Goal: Information Seeking & Learning: Find specific fact

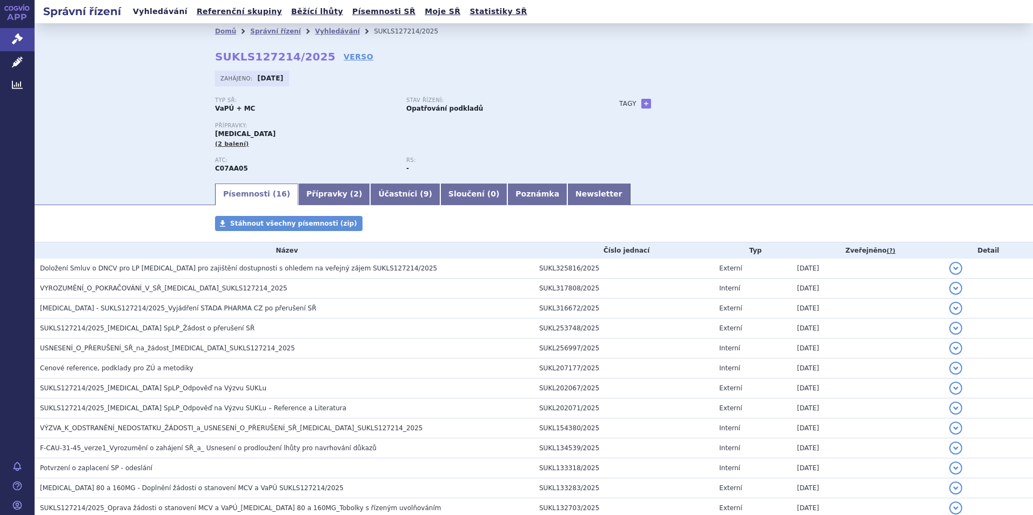
click at [154, 10] on link "Vyhledávání" at bounding box center [160, 11] width 61 height 15
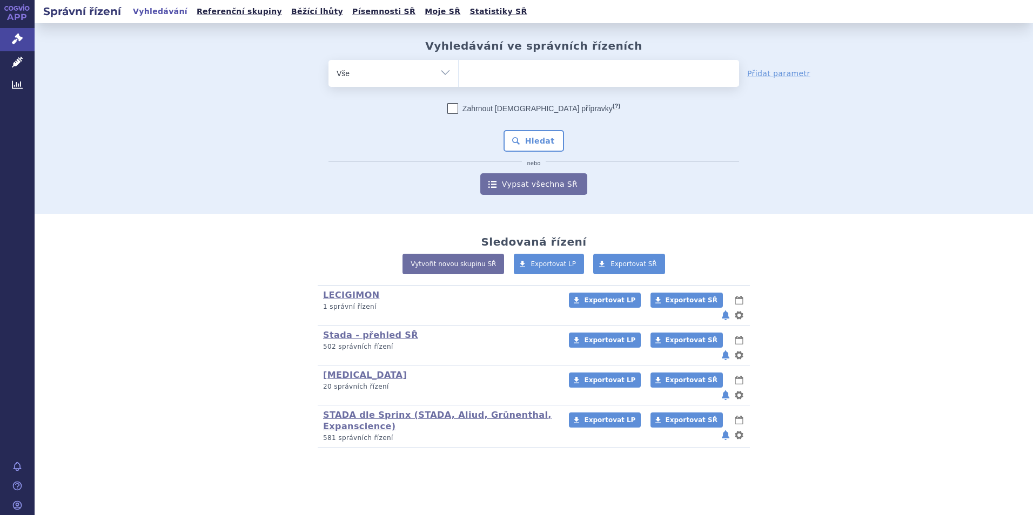
click at [505, 78] on ul at bounding box center [599, 71] width 280 height 23
click at [459, 78] on select at bounding box center [458, 72] width 1 height 27
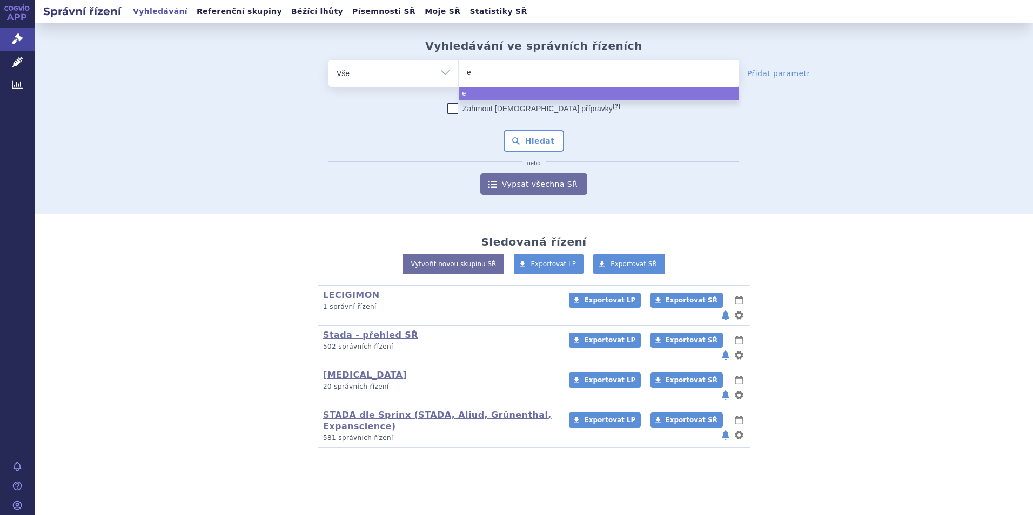
type input "ep"
type input "epo"
type input "epoe"
type input "epoet"
select select "epoet"
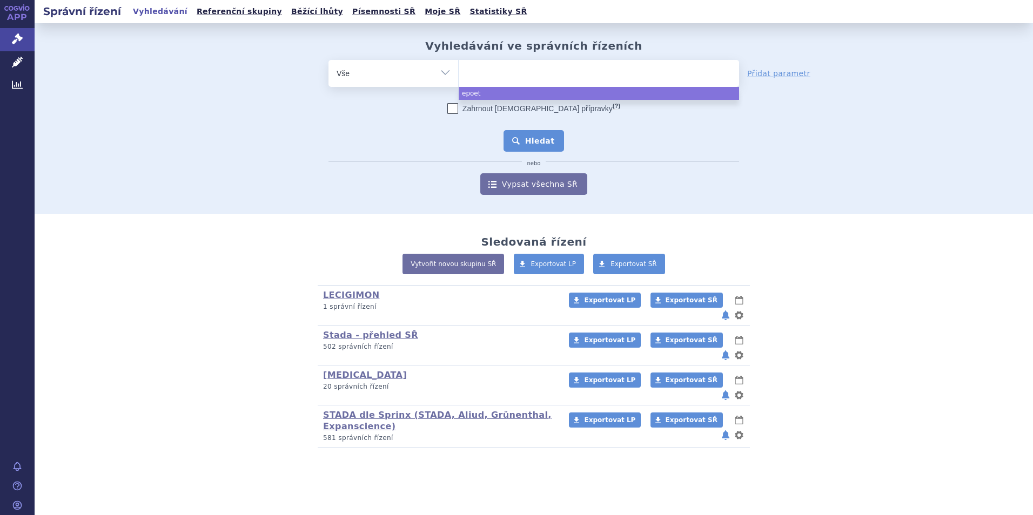
click at [526, 150] on button "Hledat" at bounding box center [534, 141] width 61 height 22
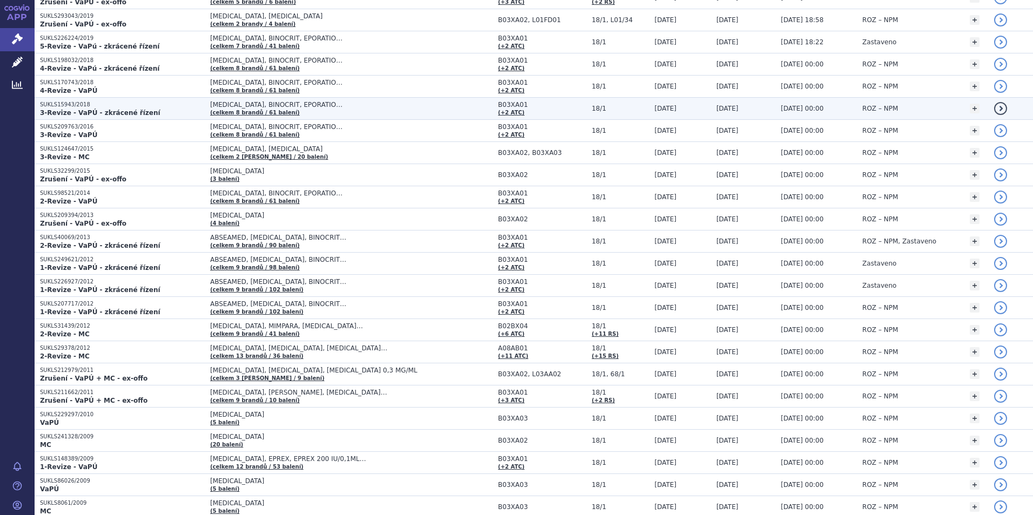
scroll to position [242, 0]
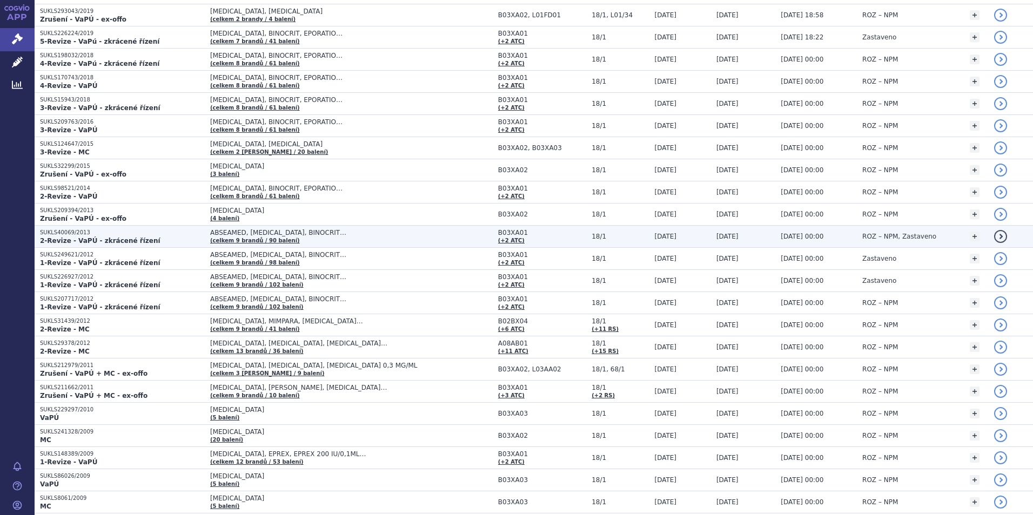
click at [79, 237] on strong "2-Revize - VaPÚ - zkrácené řízení" at bounding box center [100, 241] width 120 height 8
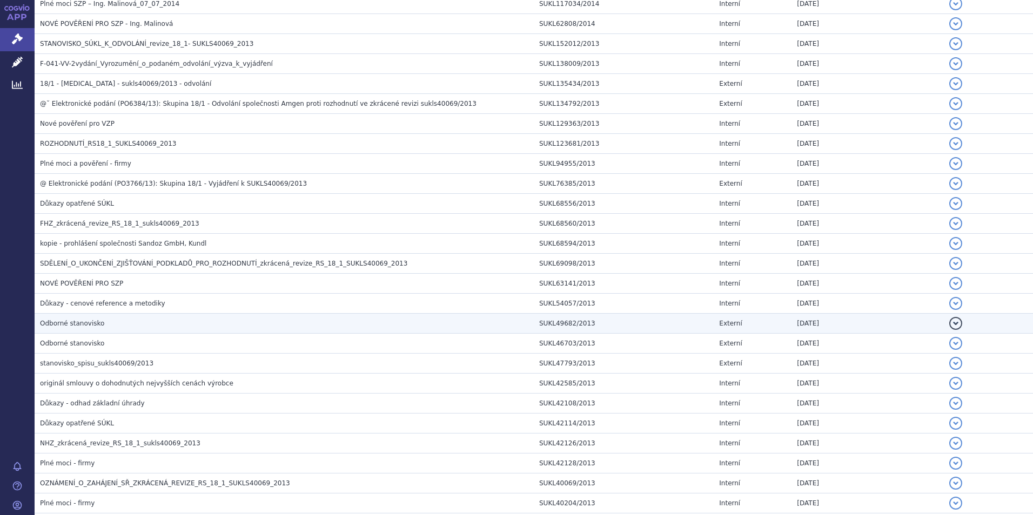
scroll to position [324, 0]
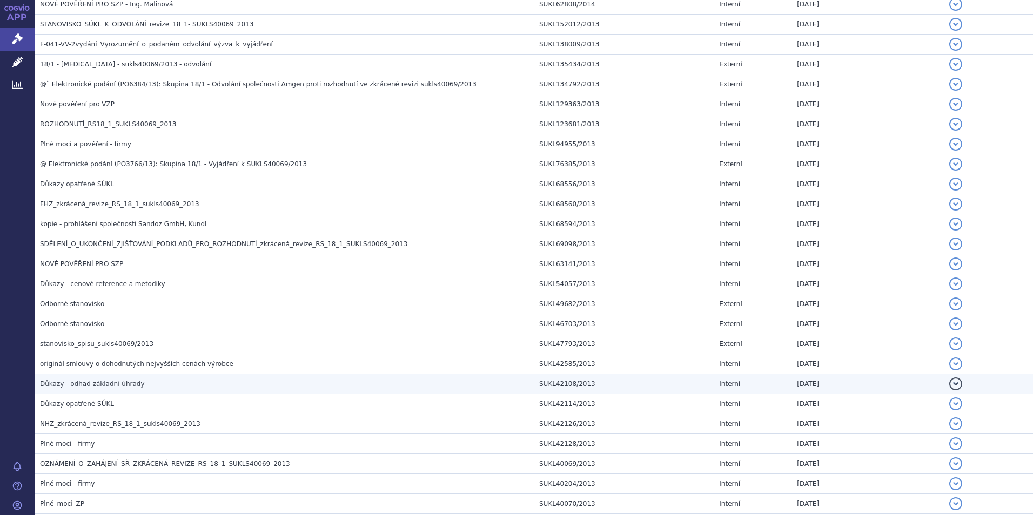
click at [81, 385] on span "Důkazy - odhad základní úhrady" at bounding box center [92, 384] width 105 height 8
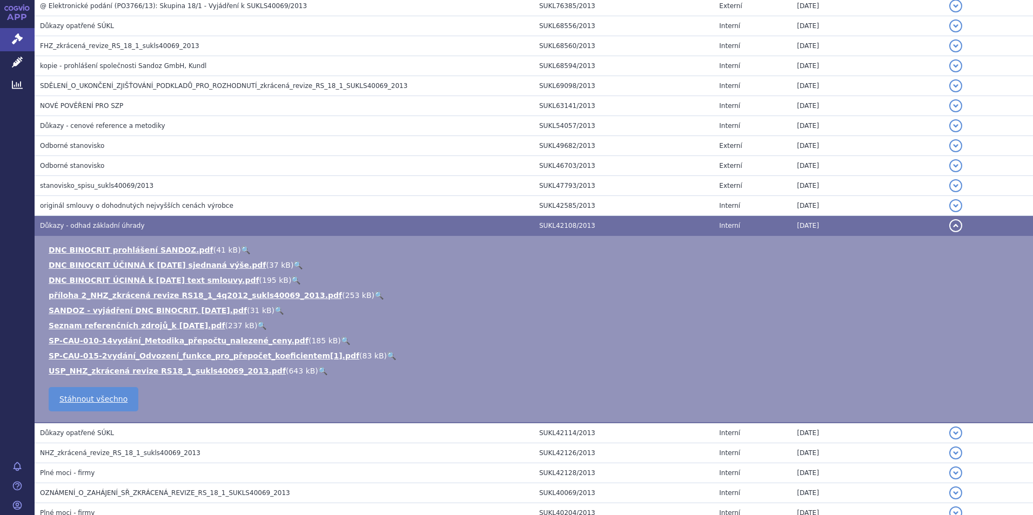
scroll to position [575, 0]
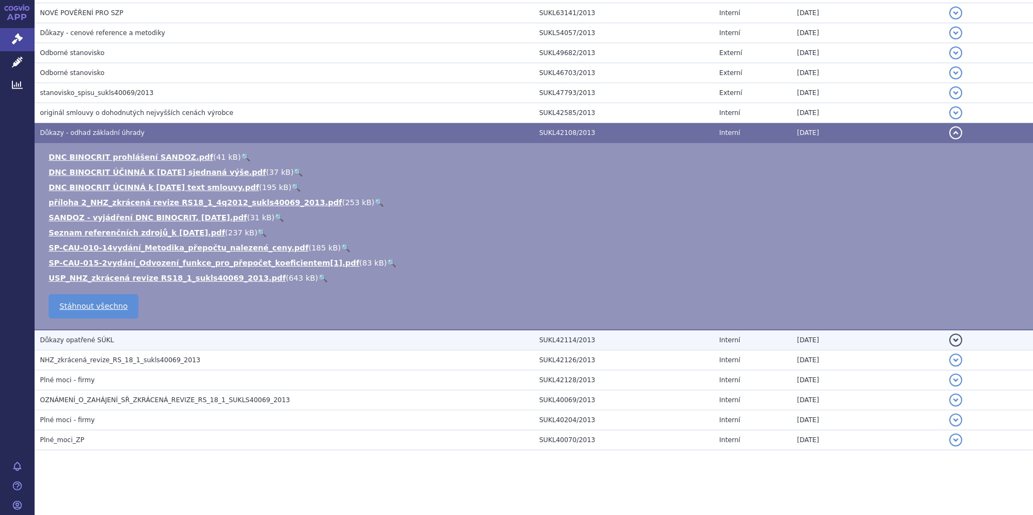
click at [80, 343] on span "Důkazy opatřené SÚKL" at bounding box center [77, 341] width 74 height 8
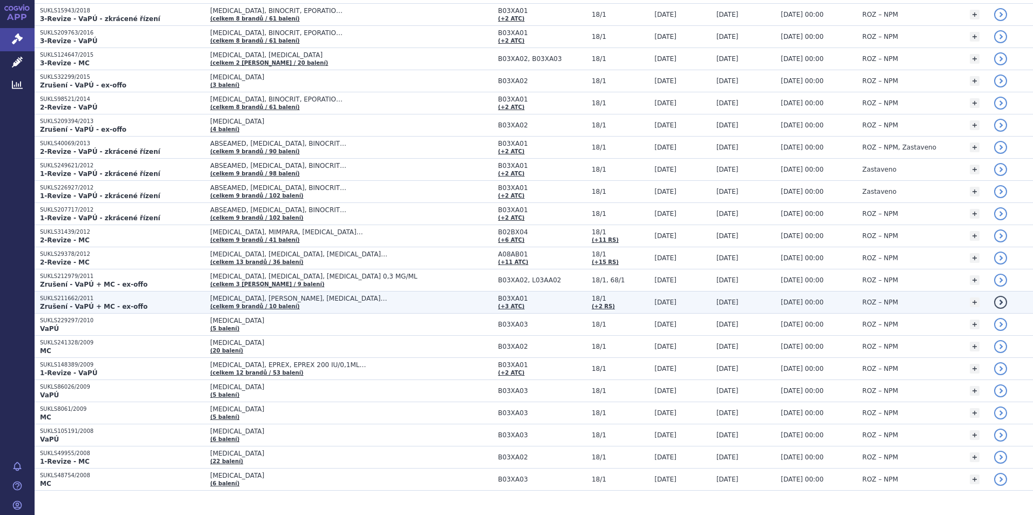
scroll to position [350, 0]
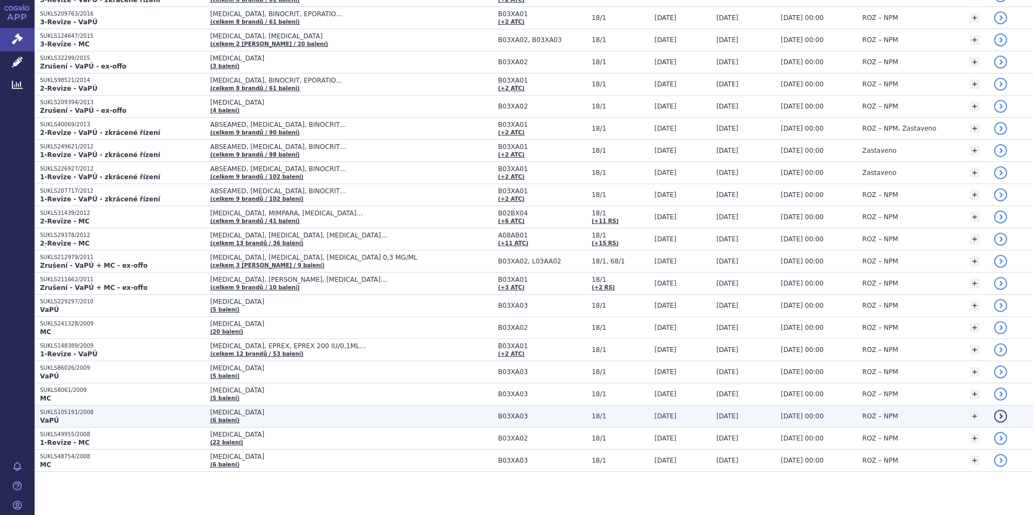
click at [56, 413] on p "SUKLS105191/2008" at bounding box center [122, 413] width 165 height 8
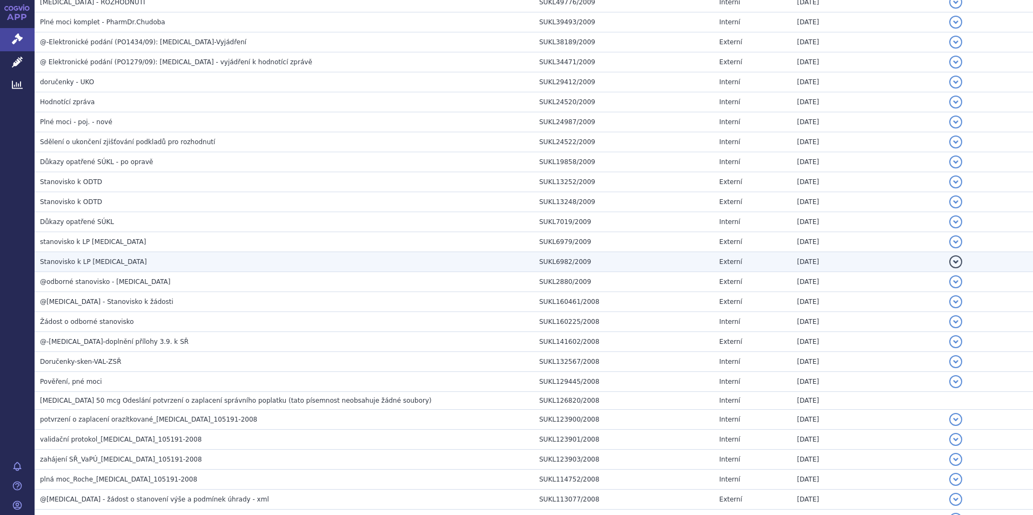
scroll to position [378, 0]
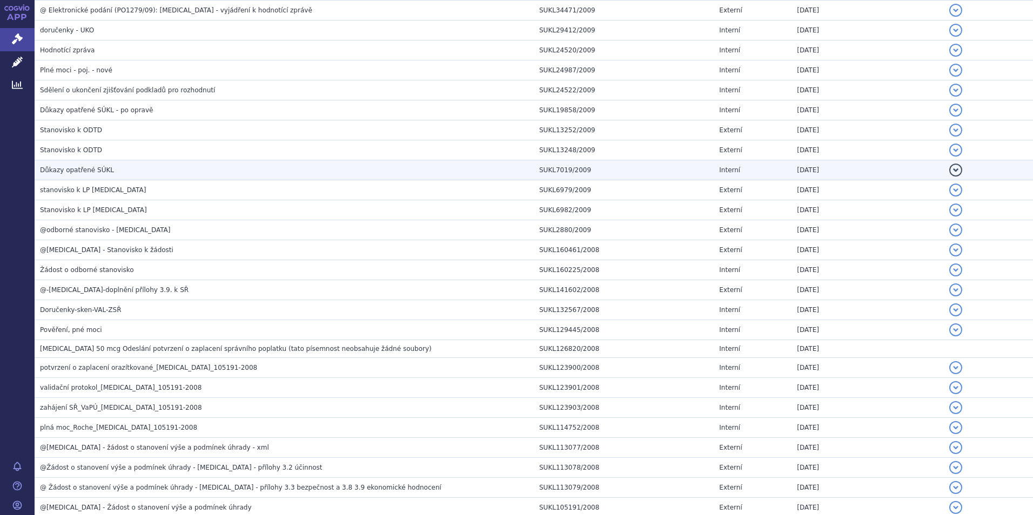
click at [76, 170] on span "Důkazy opatřené SÚKL" at bounding box center [77, 170] width 74 height 8
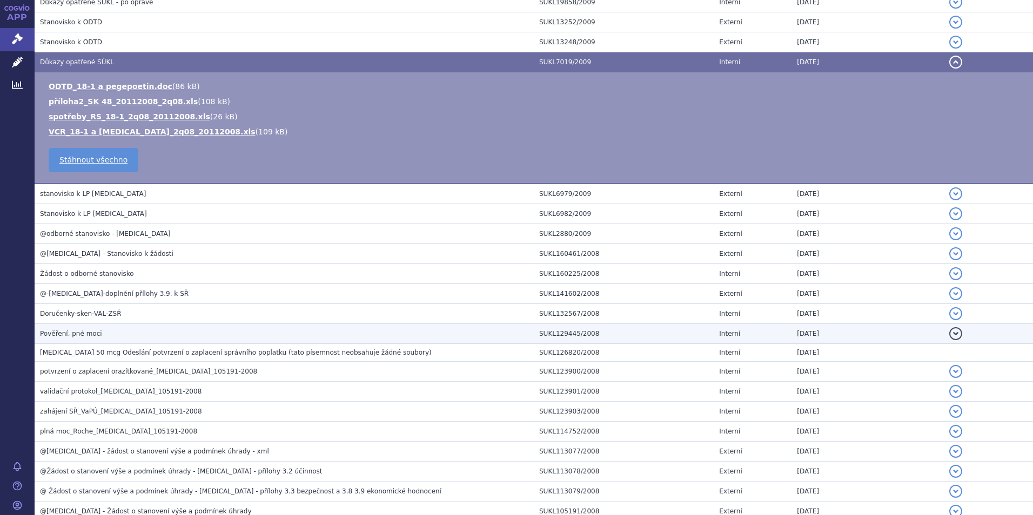
scroll to position [540, 0]
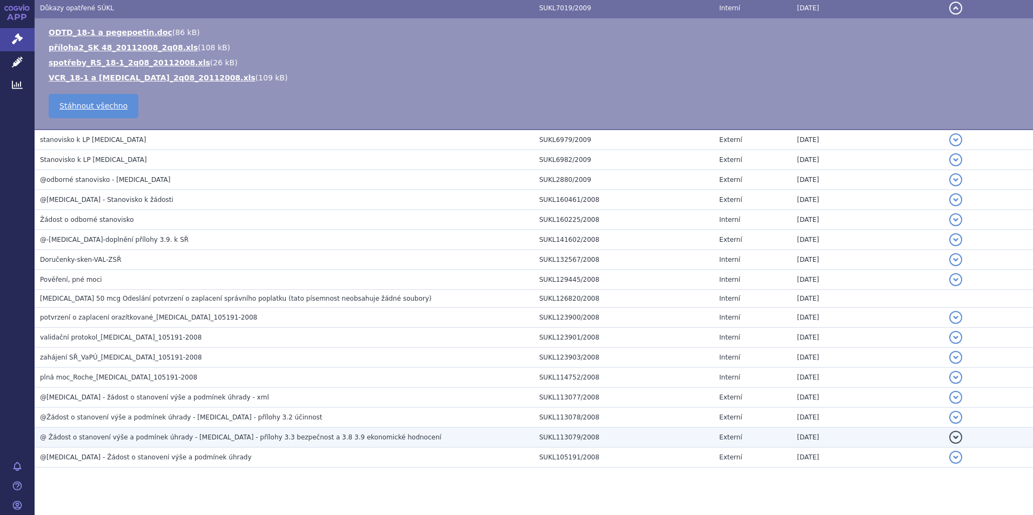
click at [156, 438] on span "@ Žádost o stanovení výše a podmínek úhrady - MIRCERA - přílohy 3.3 bezpečnost …" at bounding box center [240, 438] width 401 height 8
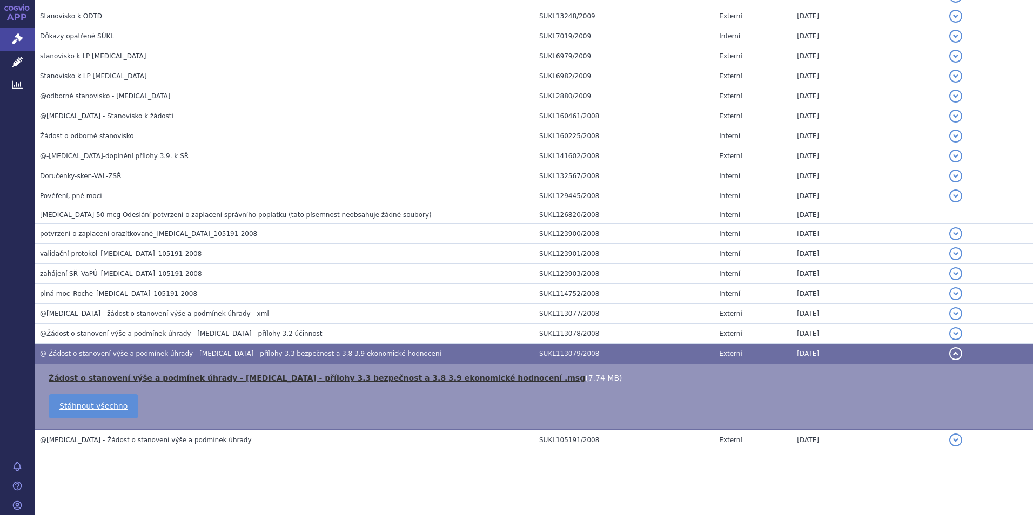
click at [200, 378] on link "Žádost o stanovení výše a podmínek úhrady - MIRCERA - přílohy 3.3 bezpečnost a …" at bounding box center [317, 378] width 536 height 9
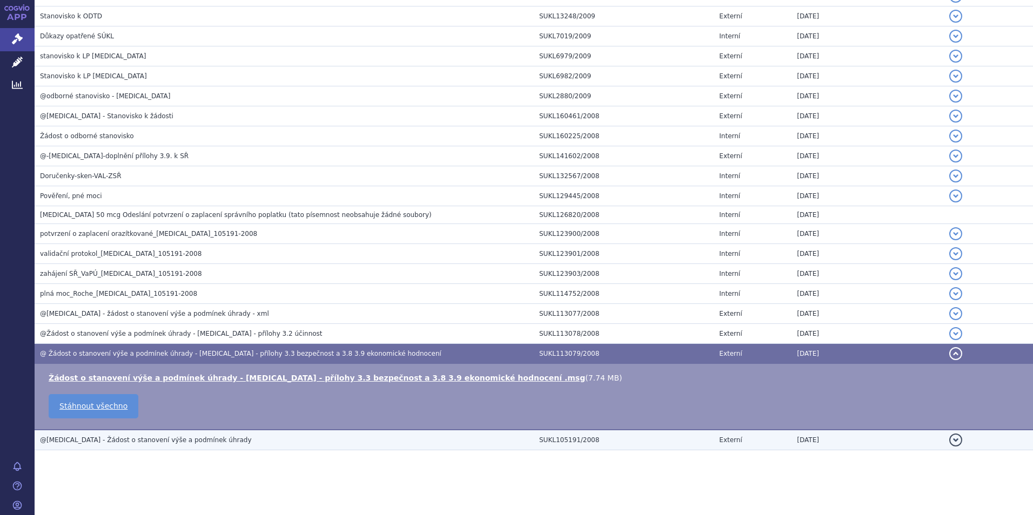
click at [125, 438] on span "@MIRCERA - Žádost o stanovení výše a podmínek úhrady" at bounding box center [146, 441] width 212 height 8
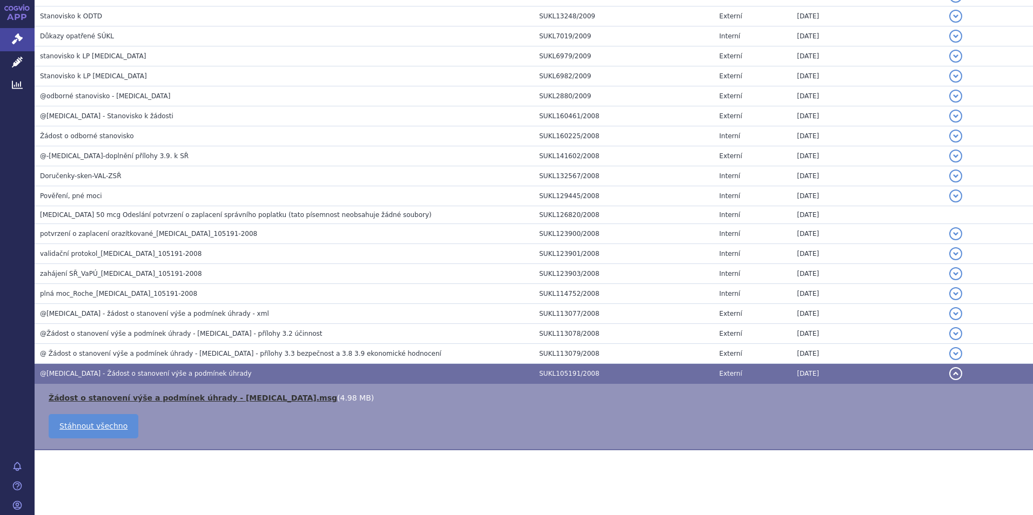
click at [172, 397] on link "Žádost o stanovení výše a podmínek úhrady - MIRCERA.msg" at bounding box center [193, 398] width 288 height 9
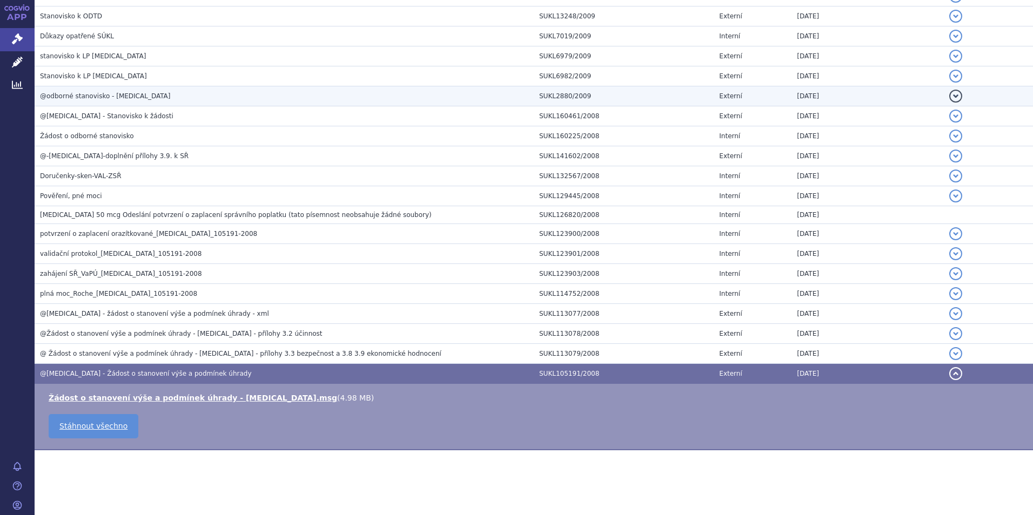
click at [85, 94] on span "@odborné stanovisko - Mircera" at bounding box center [105, 96] width 130 height 8
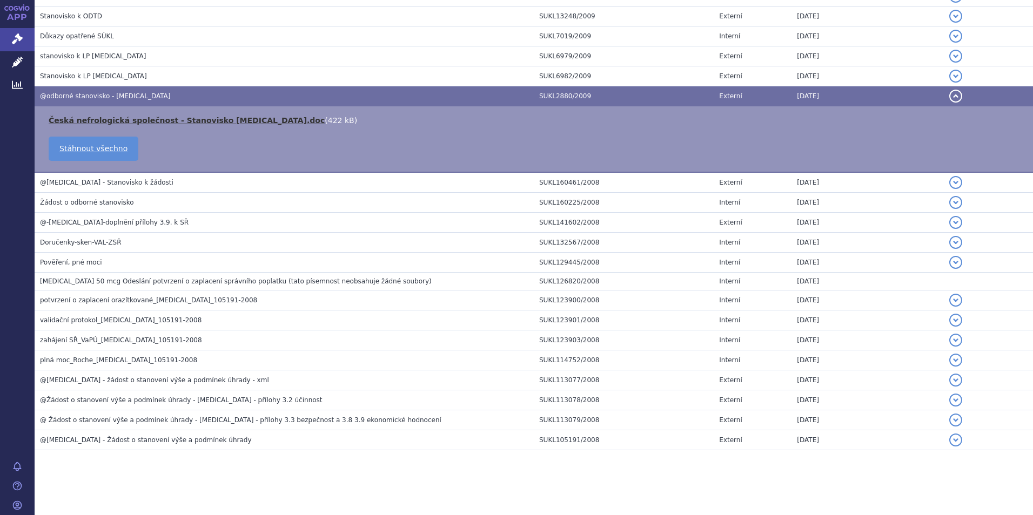
click at [194, 123] on link "Česká nefrologická společnost - Stanovisko Mircera.doc" at bounding box center [187, 120] width 276 height 9
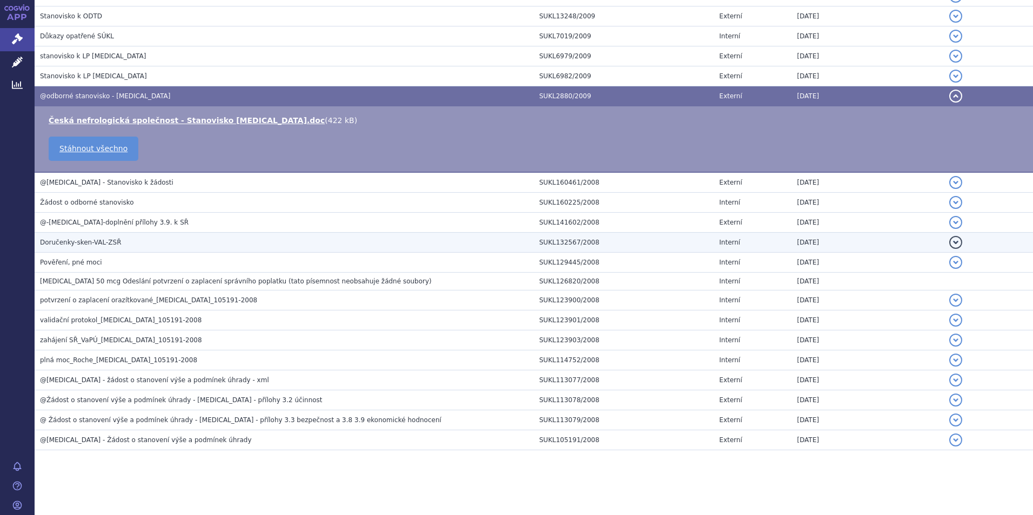
click at [488, 244] on h3 "Doručenky-sken-VAL-ZSŘ" at bounding box center [287, 242] width 494 height 11
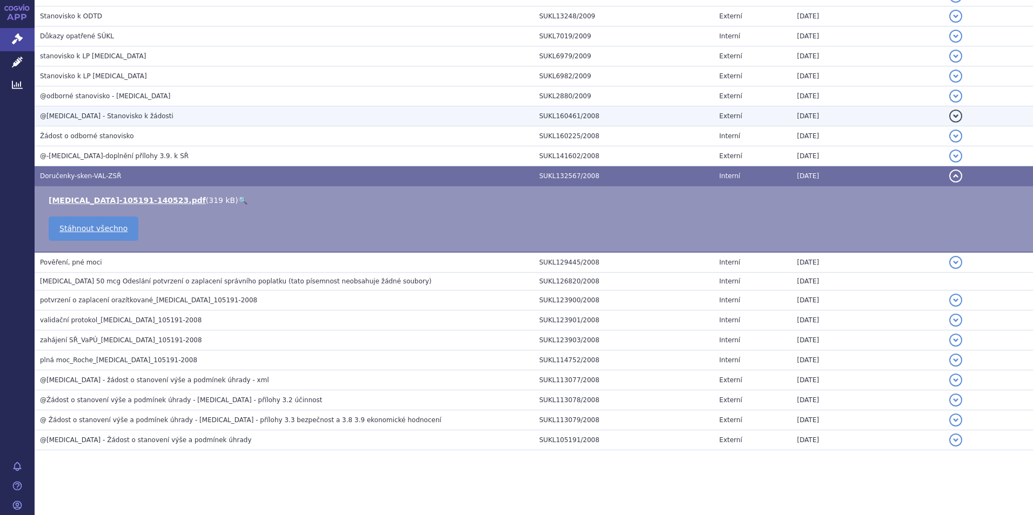
click at [88, 115] on span "@Mircera - Stanovisko k žádosti" at bounding box center [106, 116] width 133 height 8
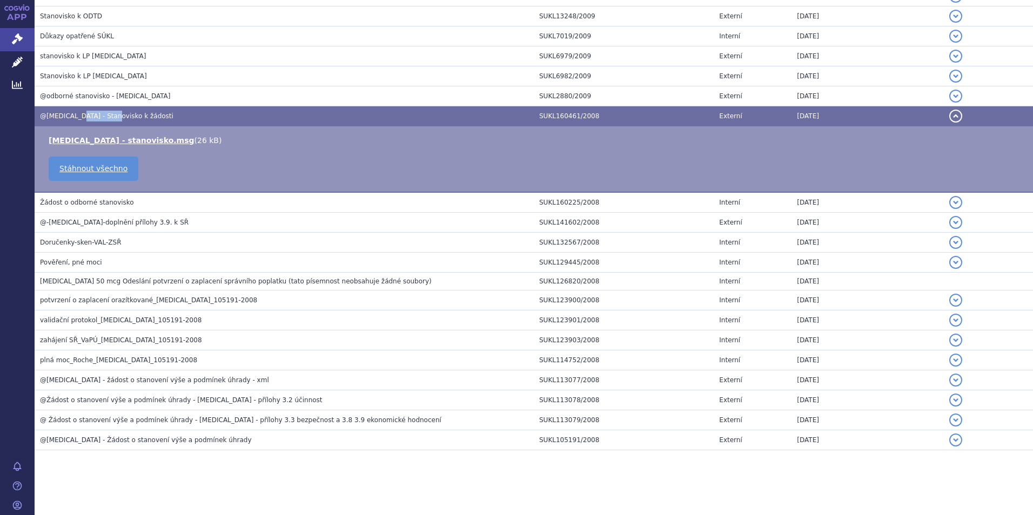
click at [88, 115] on span "@Mircera - Stanovisko k žádosti" at bounding box center [106, 116] width 133 height 8
drag, startPoint x: 88, startPoint y: 115, endPoint x: 93, endPoint y: 143, distance: 28.2
click at [93, 143] on link "Mircera - stanovisko.msg" at bounding box center [122, 140] width 146 height 9
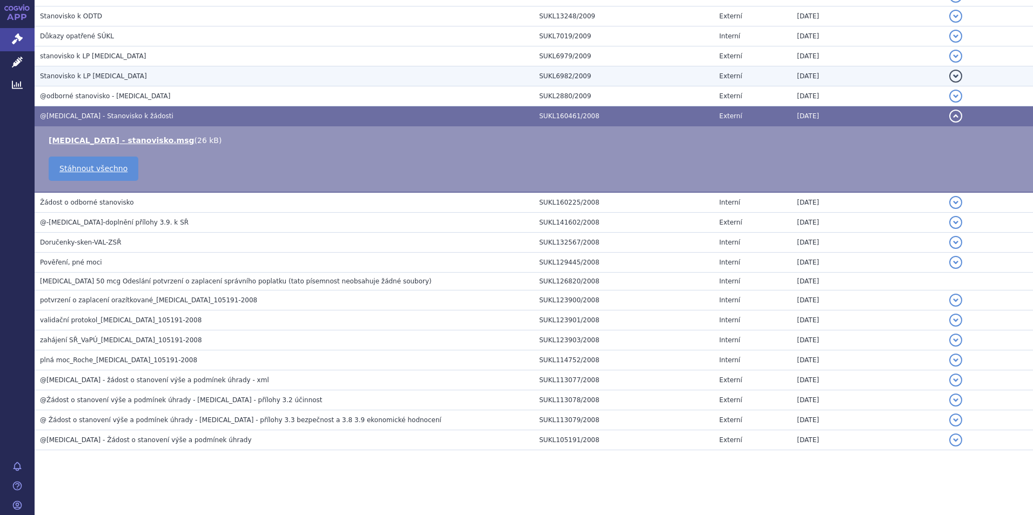
click at [90, 76] on span "Stanovisko k LP Mircera" at bounding box center [93, 76] width 107 height 8
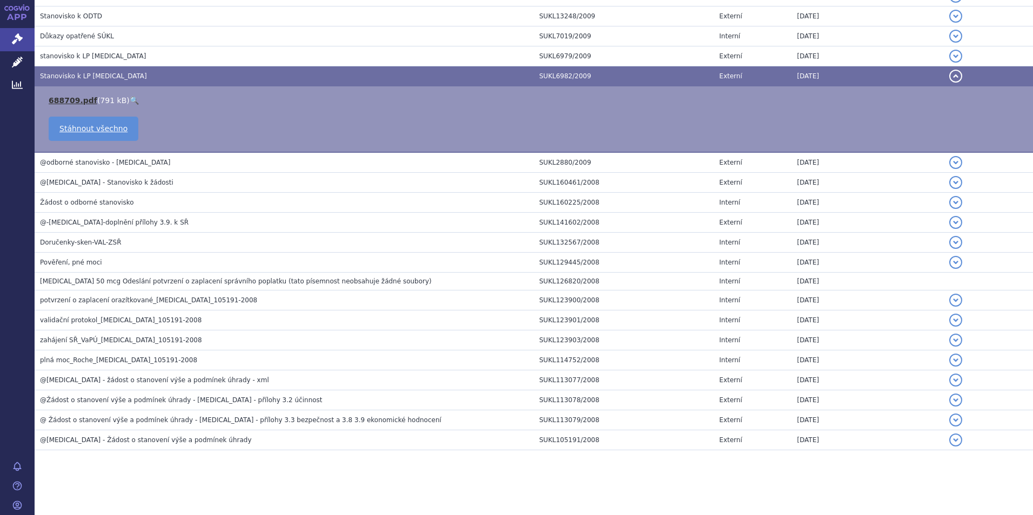
click at [78, 98] on link "688709.pdf" at bounding box center [73, 100] width 49 height 9
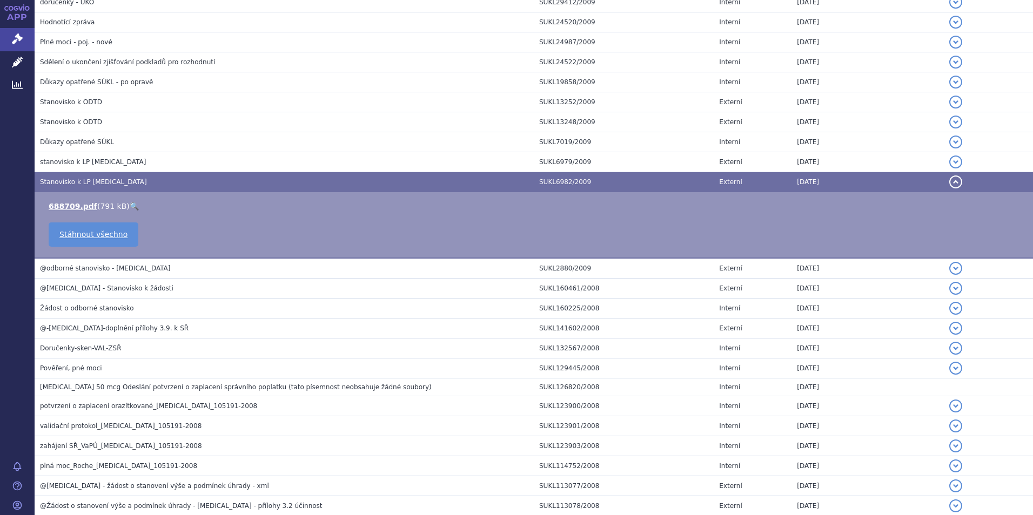
scroll to position [404, 0]
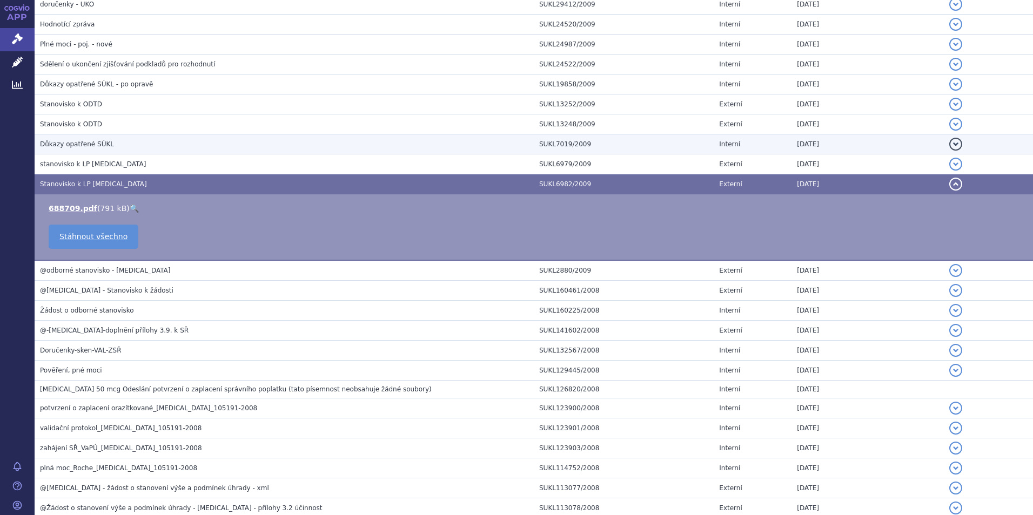
click at [79, 145] on span "Důkazy opatřené SÚKL" at bounding box center [77, 144] width 74 height 8
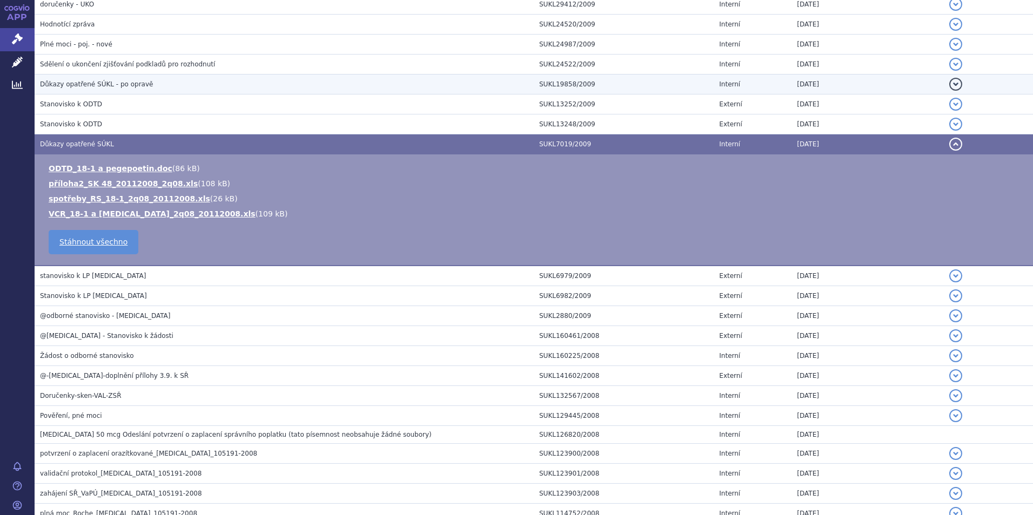
click at [92, 82] on span "Důkazy opatřené SÚKL - po opravě" at bounding box center [96, 84] width 113 height 8
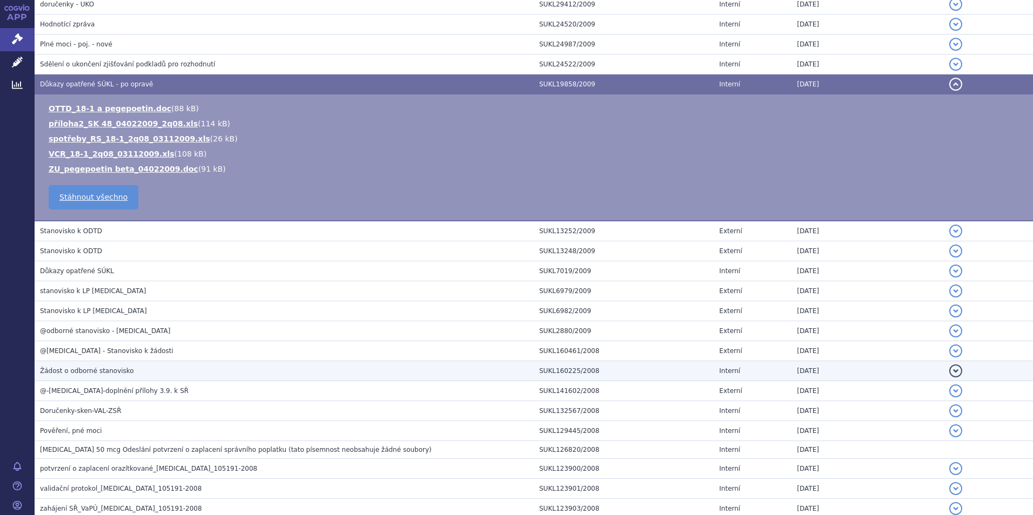
scroll to position [296, 0]
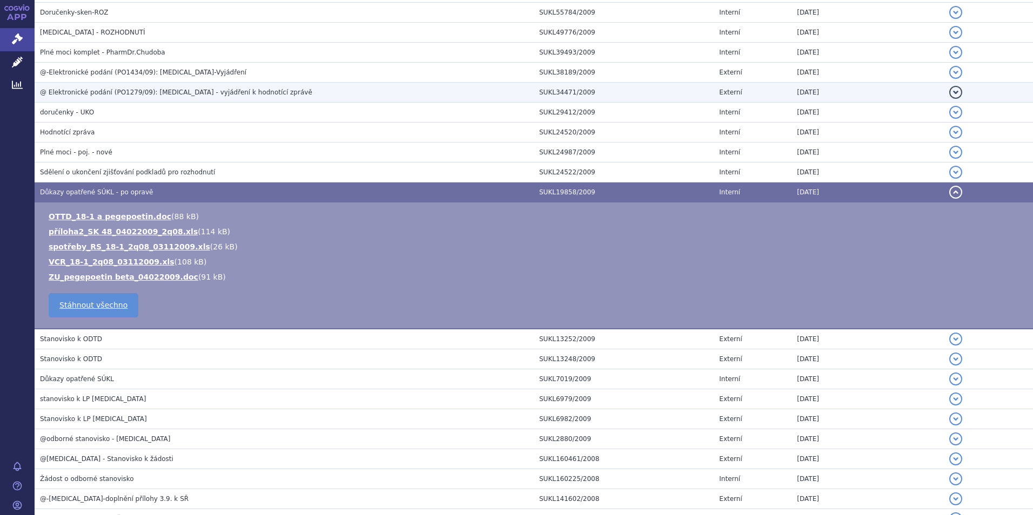
click at [123, 92] on span "@ Elektronické podání (PO1279/09): Mircera - vyjádření k hodnotící zprávě" at bounding box center [176, 93] width 272 height 8
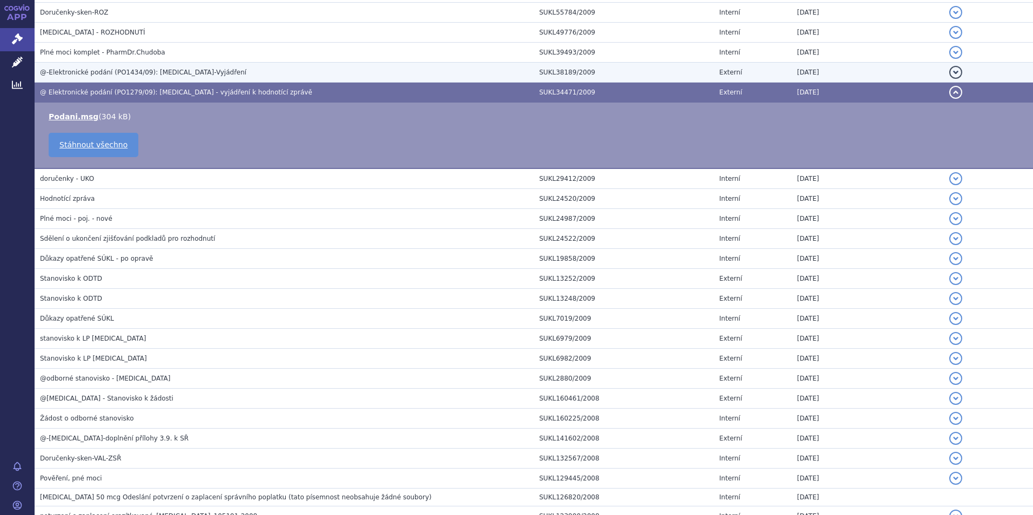
click at [115, 71] on span "@-Elektronické podání (PO1434/09): Mircera-Vyjádření" at bounding box center [143, 73] width 206 height 8
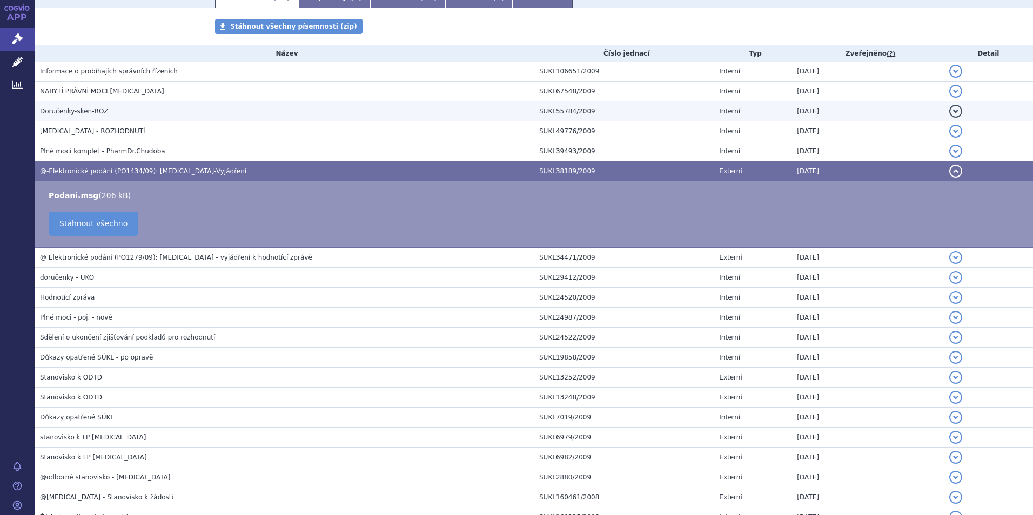
scroll to position [188, 0]
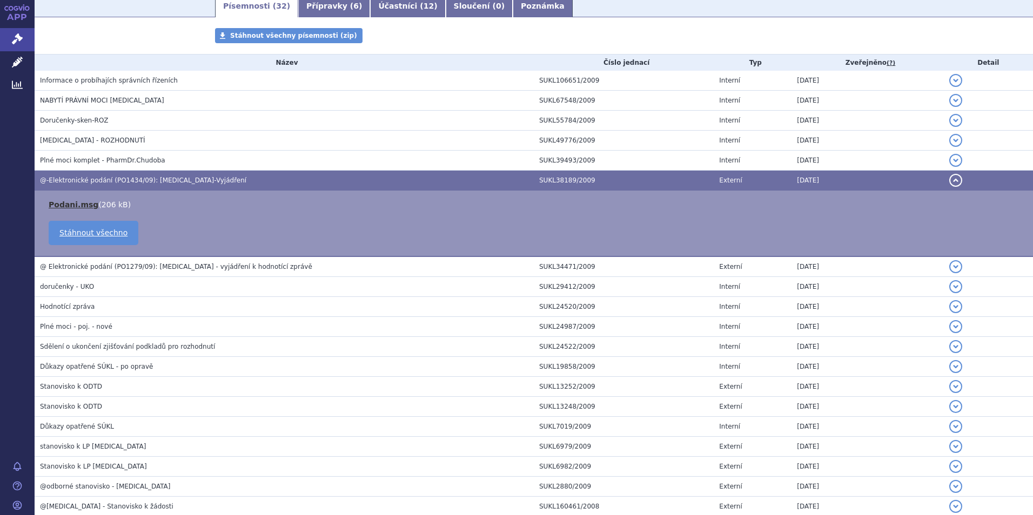
click at [69, 206] on link "Podani.msg" at bounding box center [74, 204] width 50 height 9
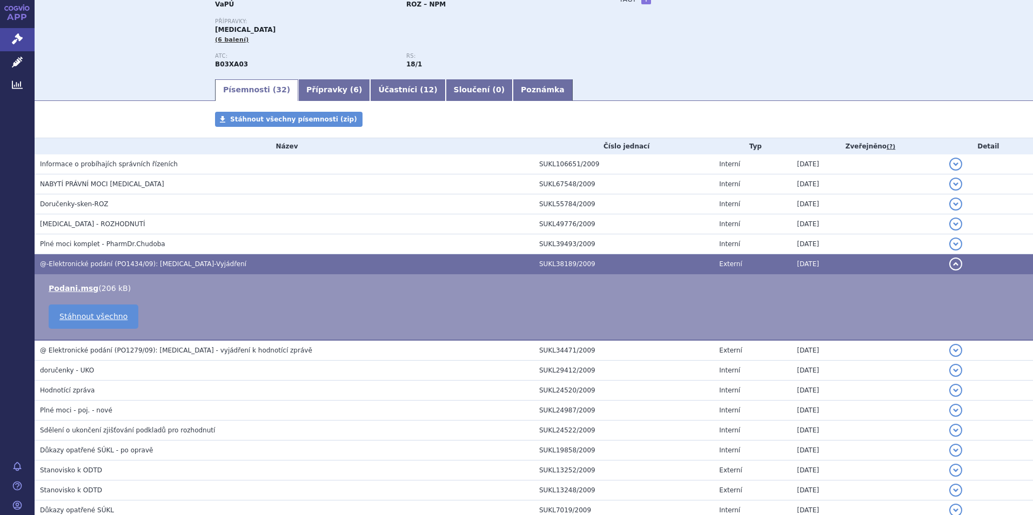
scroll to position [26, 0]
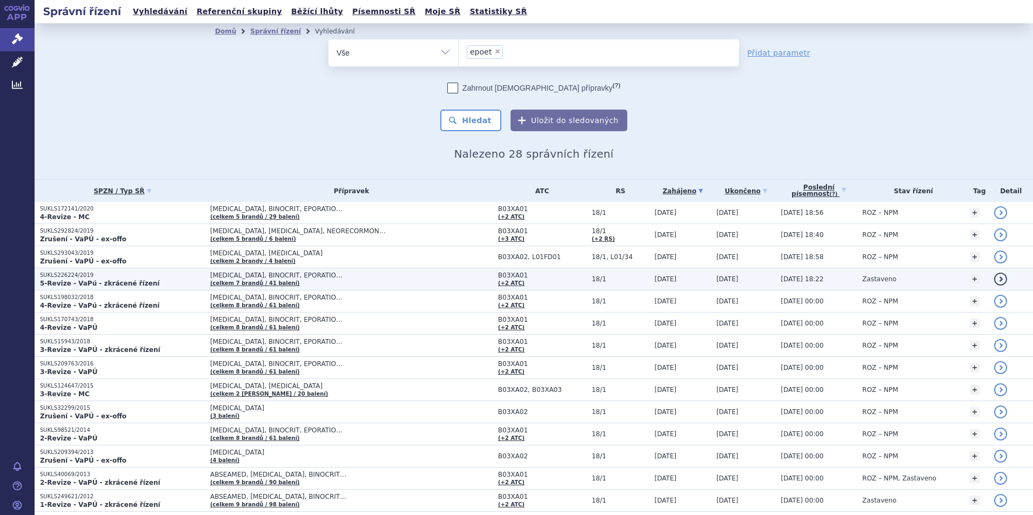
click at [77, 277] on p "SUKLS226224/2019" at bounding box center [122, 276] width 165 height 8
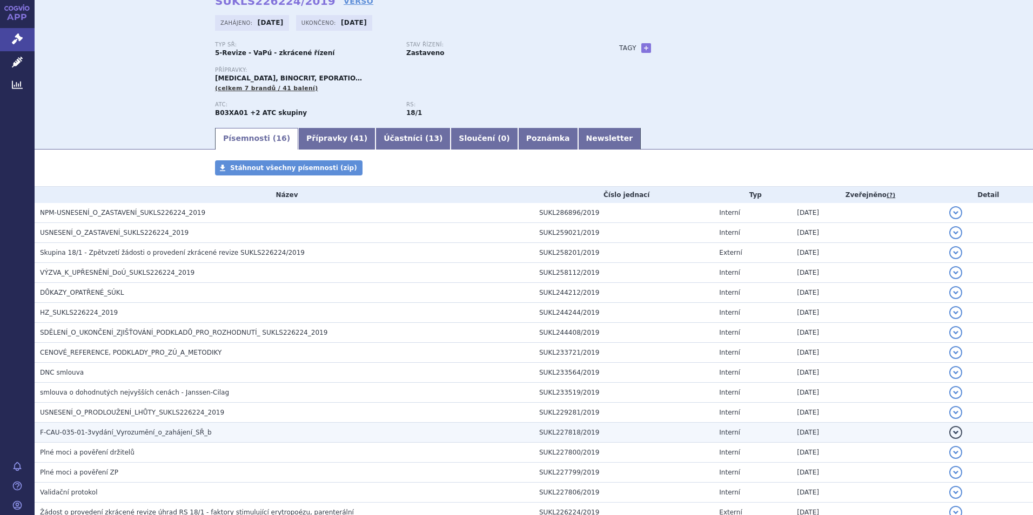
scroll to position [108, 0]
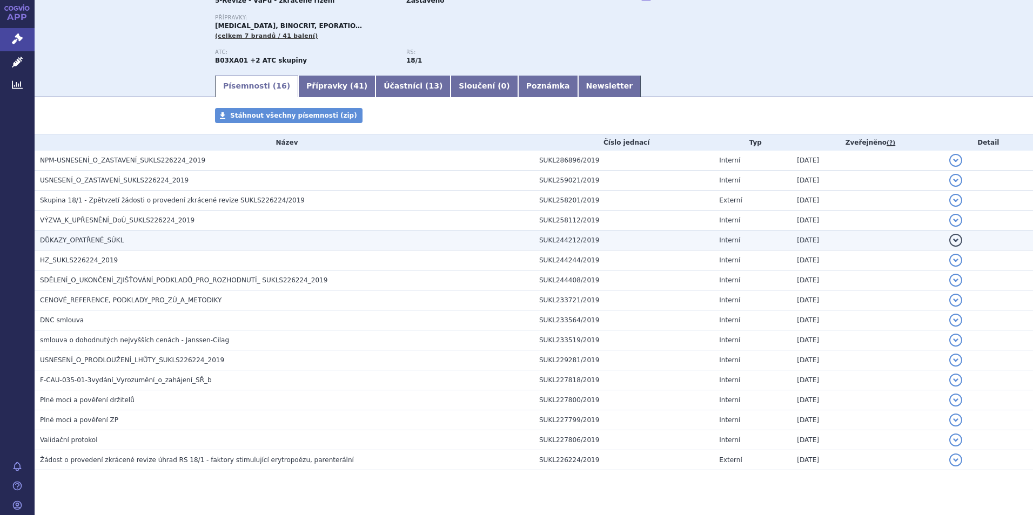
click at [90, 243] on span "DŮKAZY_OPATŘENÉ_SÚKL" at bounding box center [82, 241] width 84 height 8
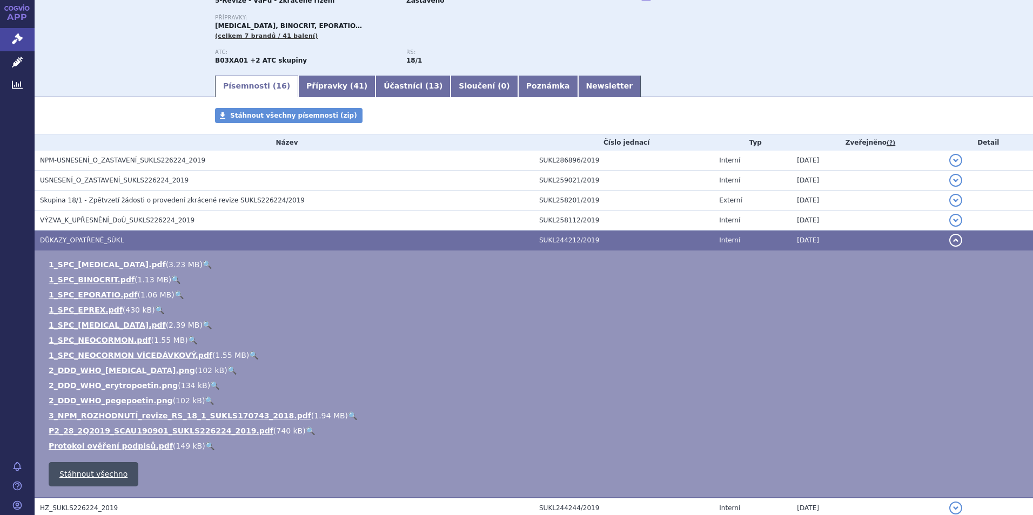
click at [91, 473] on link "Stáhnout všechno" at bounding box center [94, 474] width 90 height 24
